Goal: Check status: Check status

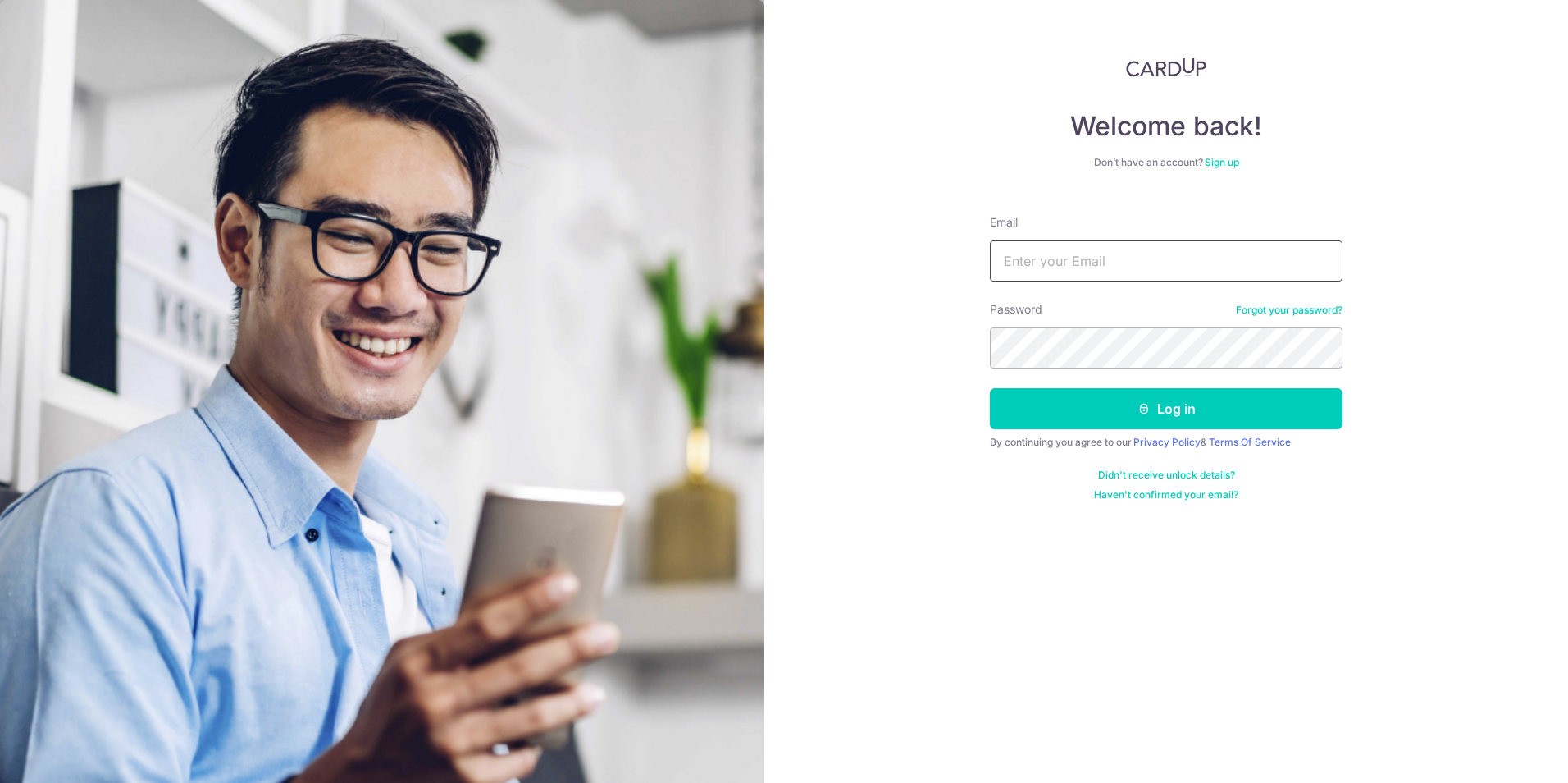
click at [1032, 264] on input "Email" at bounding box center [1166, 260] width 353 height 41
type input "[PERSON_NAME][EMAIL_ADDRESS][DOMAIN_NAME]"
click at [990, 388] on button "Log in" at bounding box center [1166, 408] width 353 height 41
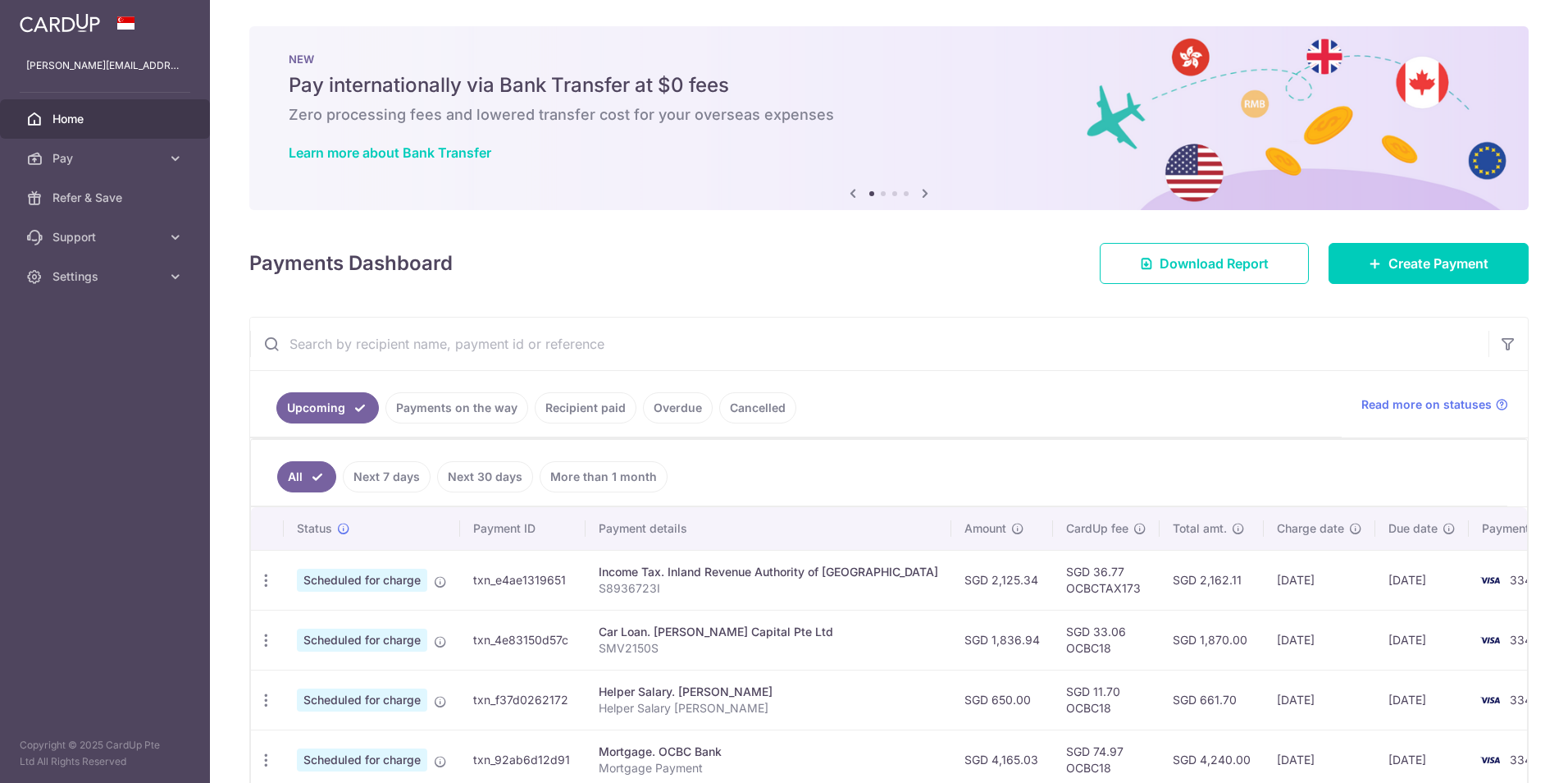
click at [569, 413] on link "Recipient paid" at bounding box center [586, 407] width 102 height 31
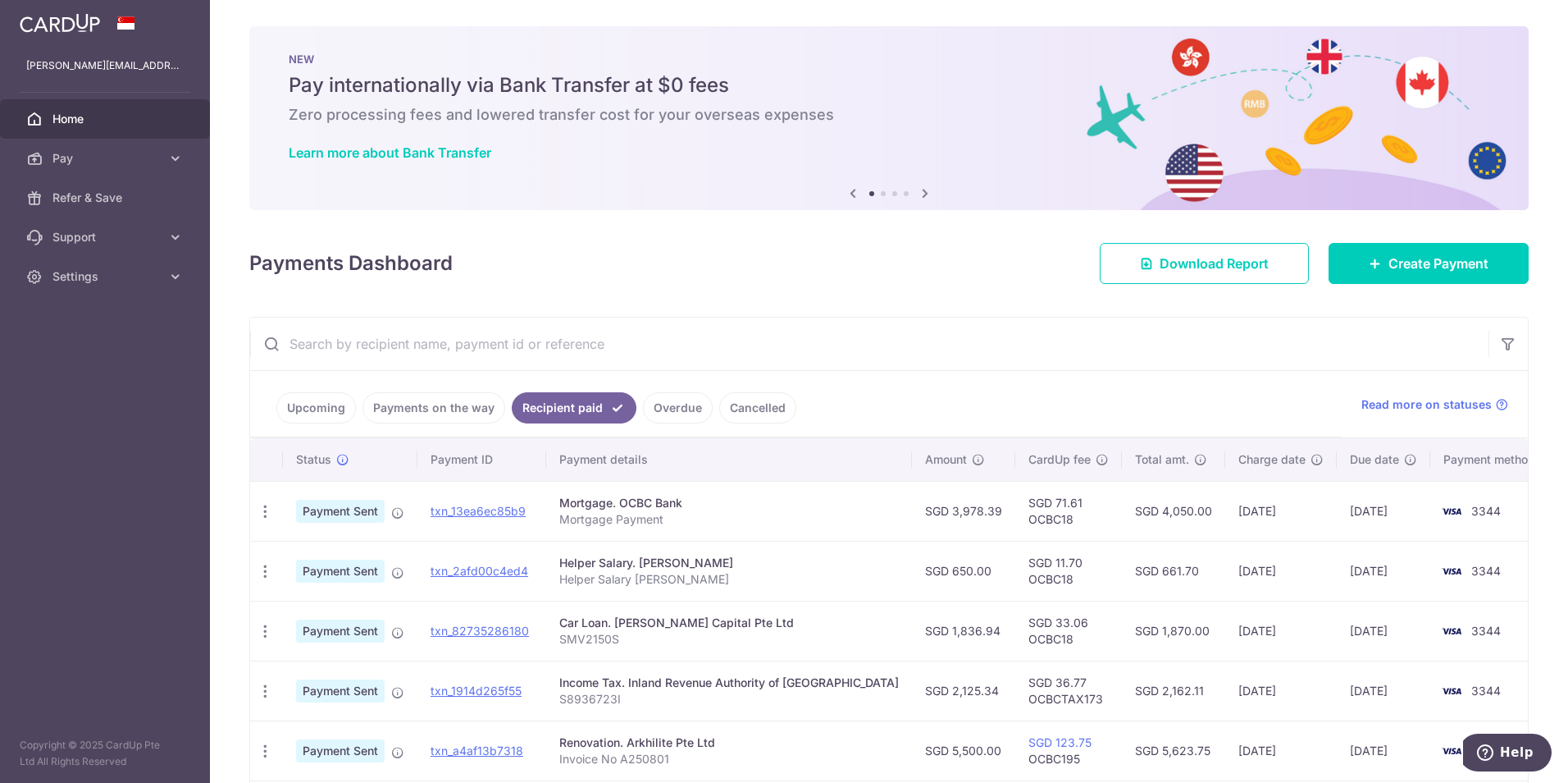
scroll to position [165, 0]
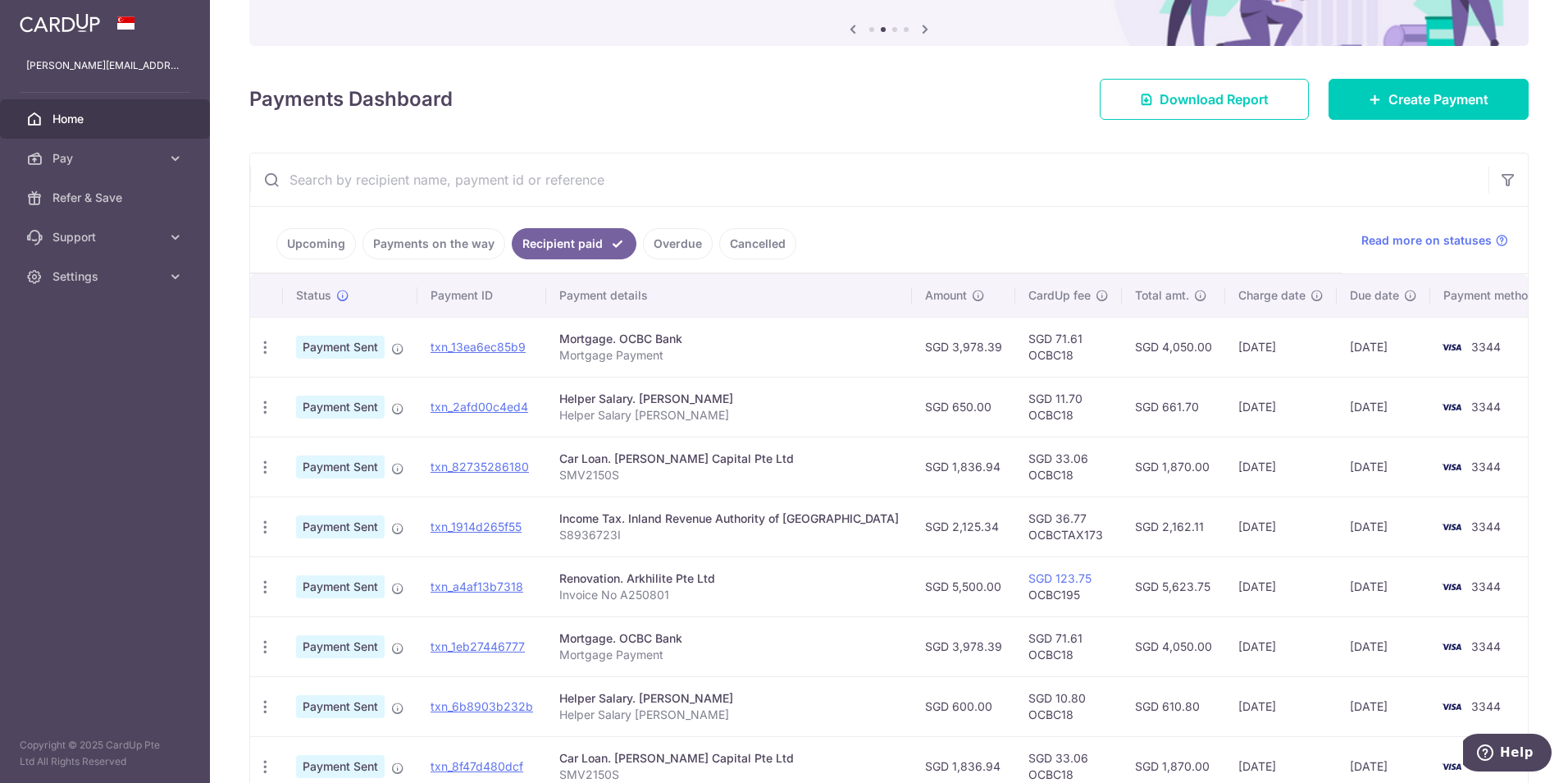
click at [468, 240] on link "Payments on the way" at bounding box center [434, 243] width 142 height 31
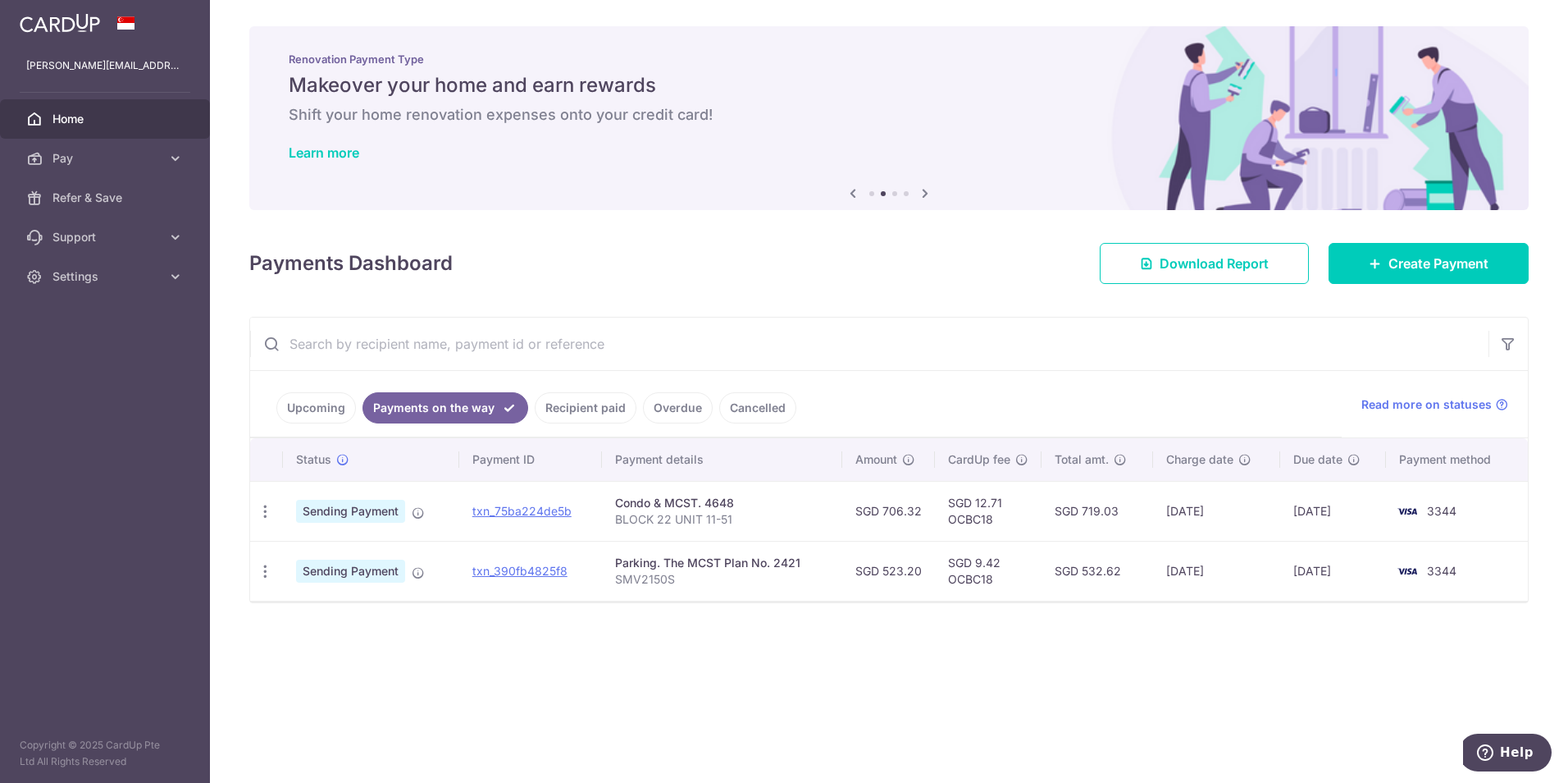
click at [694, 334] on input "text" at bounding box center [869, 344] width 1238 height 53
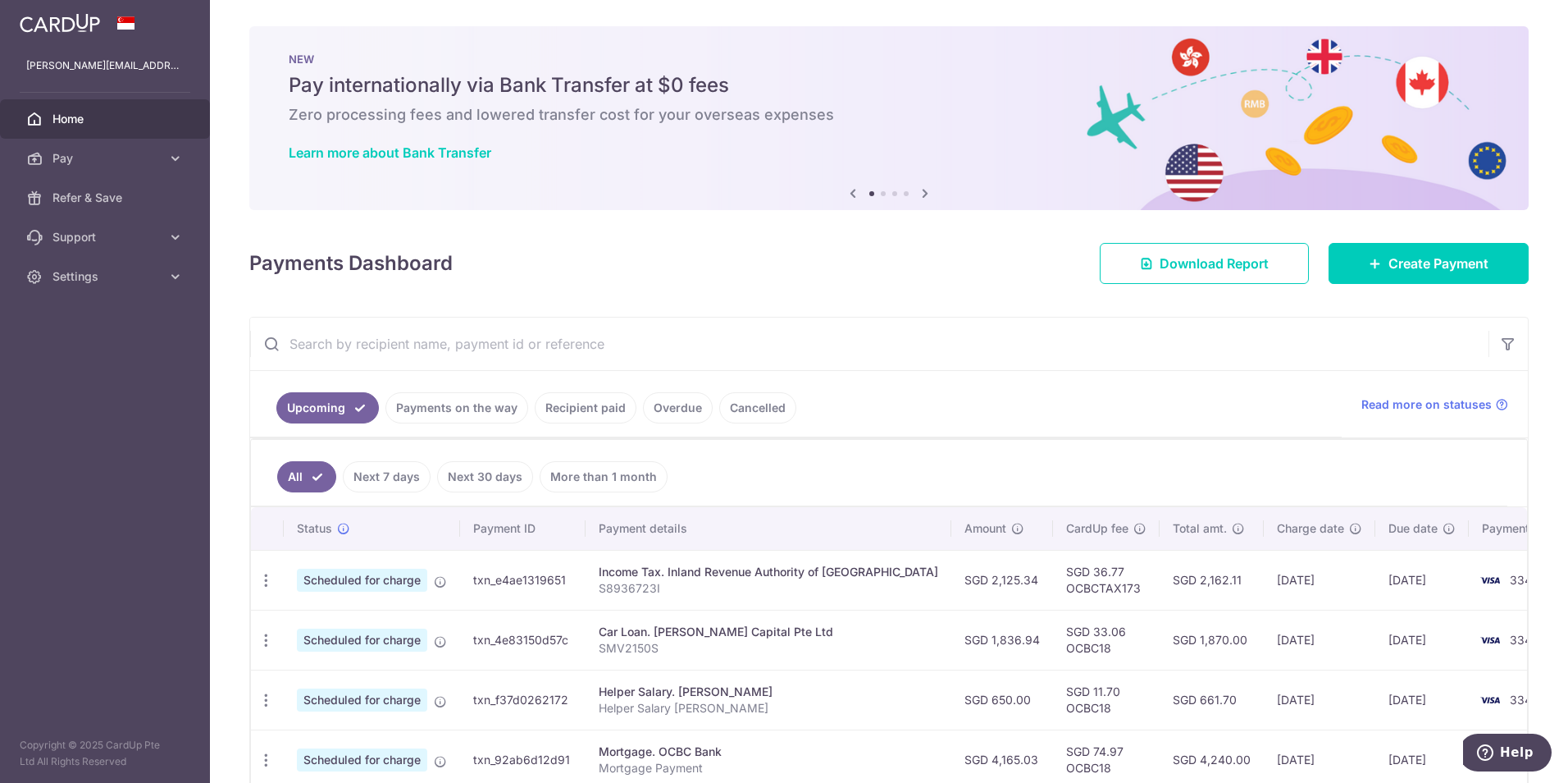
click at [546, 407] on link "Recipient paid" at bounding box center [586, 407] width 102 height 31
